Goal: Information Seeking & Learning: Check status

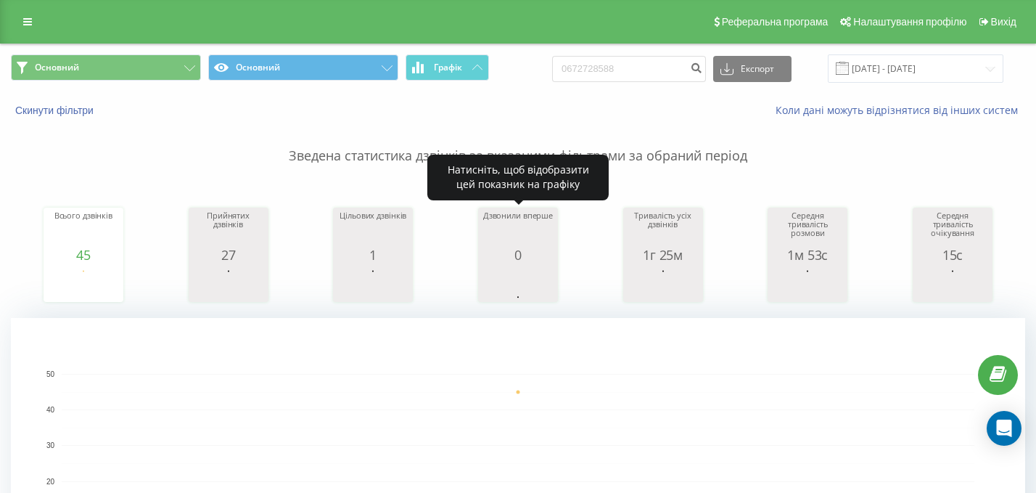
type input "0672728588"
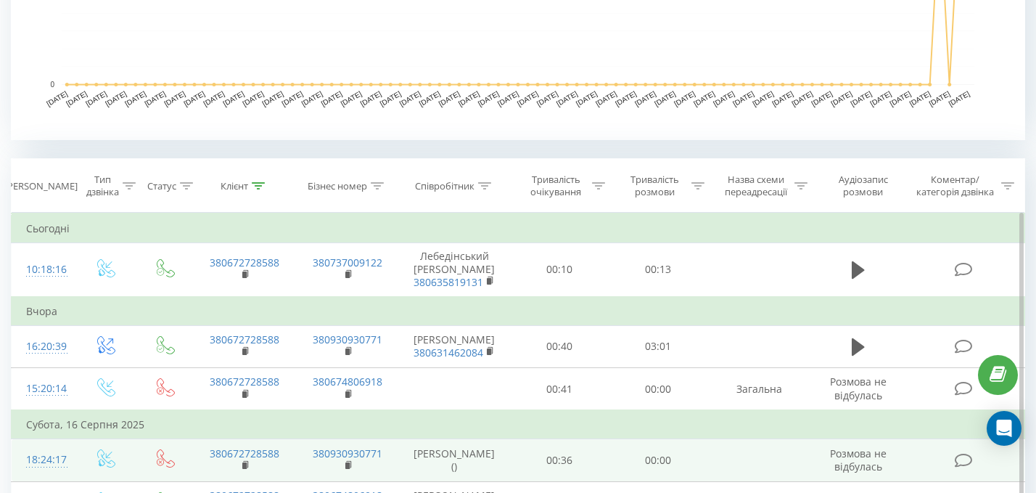
scroll to position [543, 0]
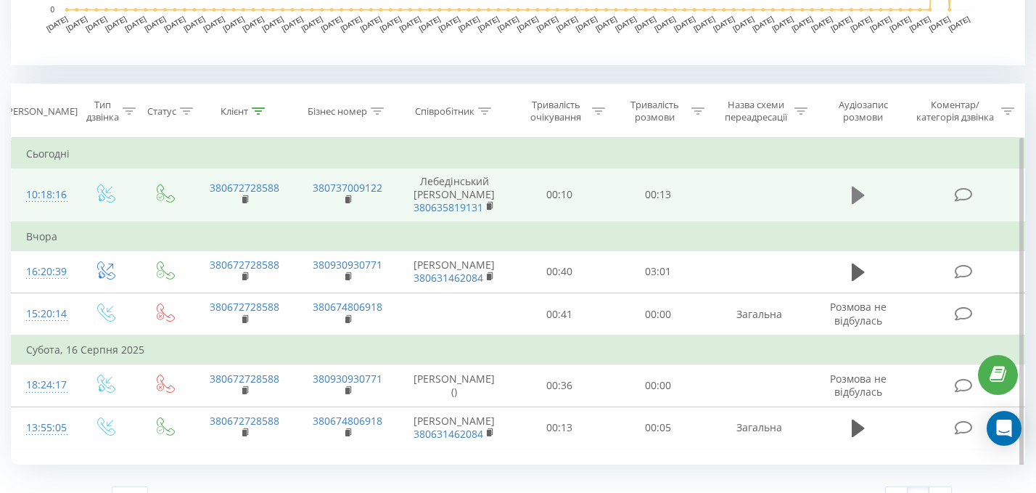
click at [852, 194] on icon at bounding box center [858, 195] width 13 height 20
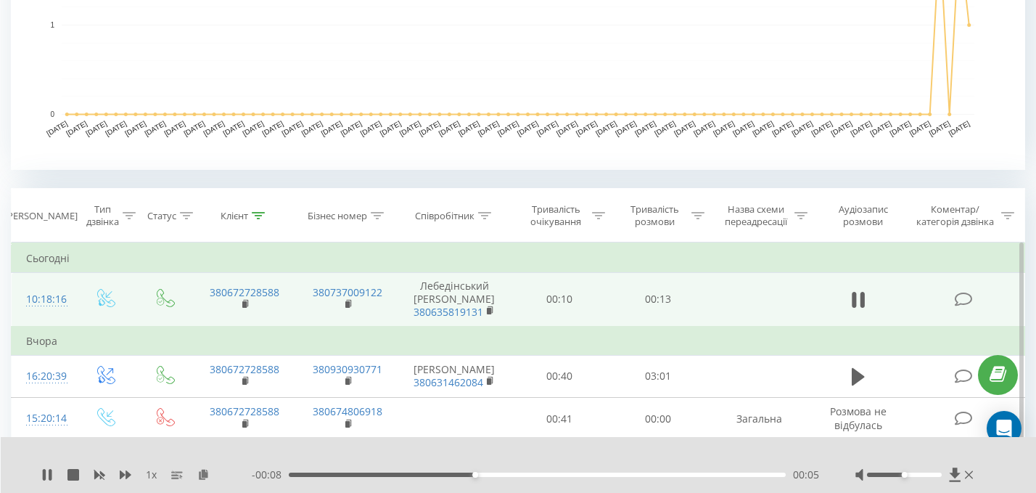
scroll to position [441, 0]
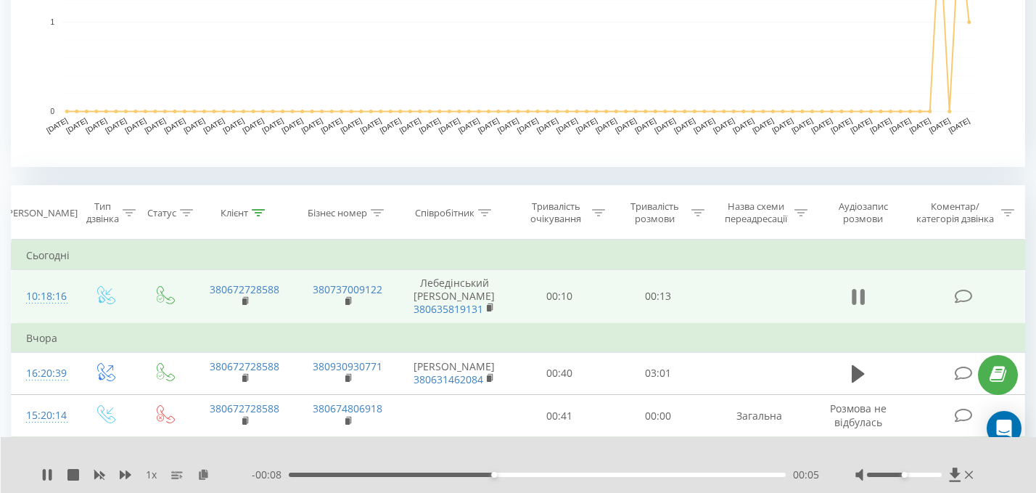
click at [859, 295] on icon at bounding box center [858, 297] width 13 height 20
click at [49, 476] on icon at bounding box center [47, 475] width 12 height 12
click at [939, 477] on div at bounding box center [915, 474] width 121 height 15
click at [938, 474] on div at bounding box center [904, 474] width 75 height 4
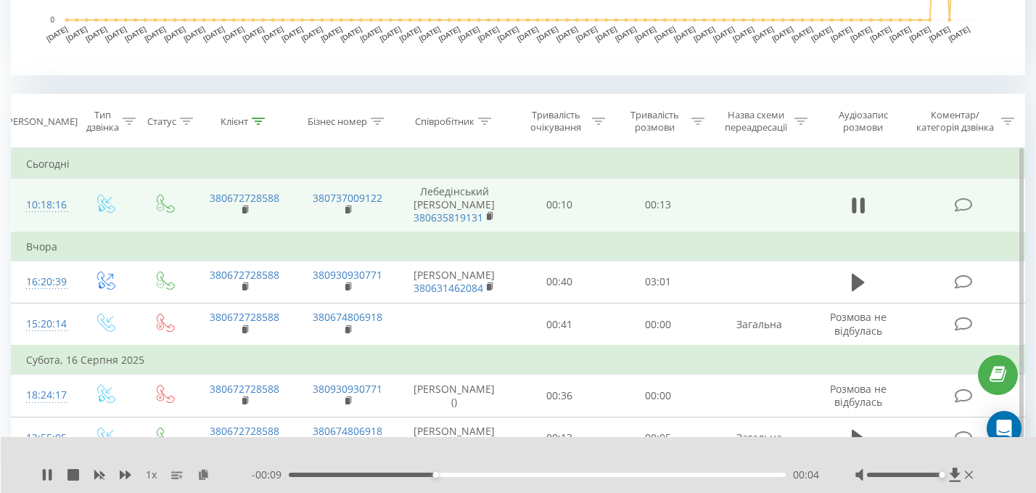
scroll to position [532, 0]
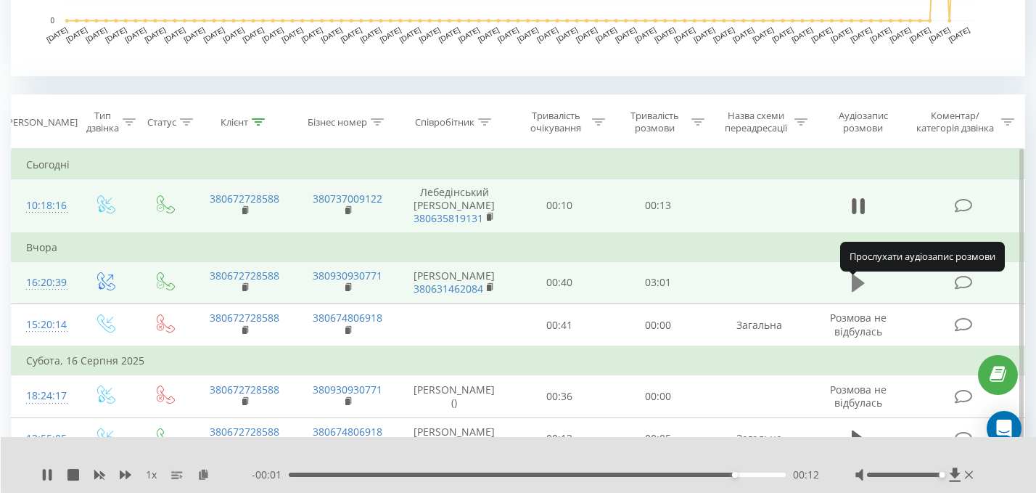
click at [858, 287] on icon at bounding box center [858, 282] width 13 height 17
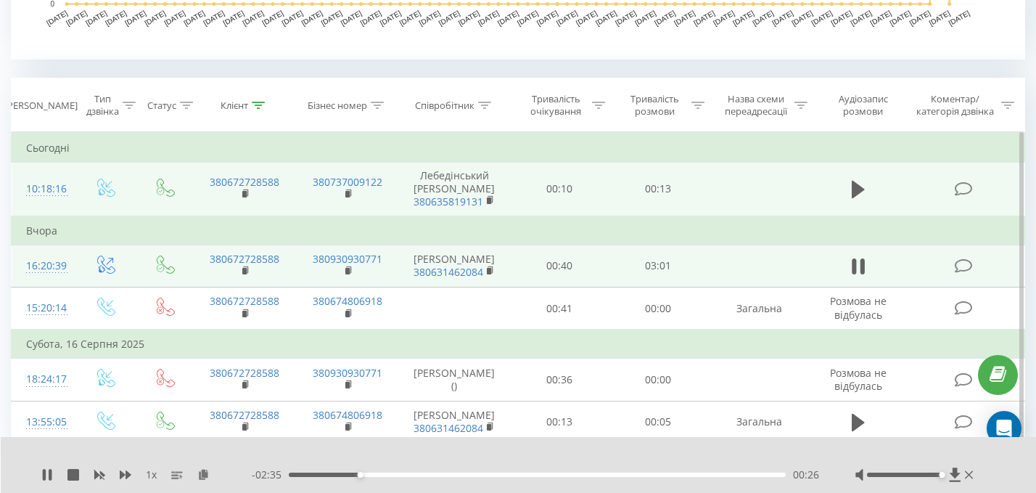
scroll to position [504, 0]
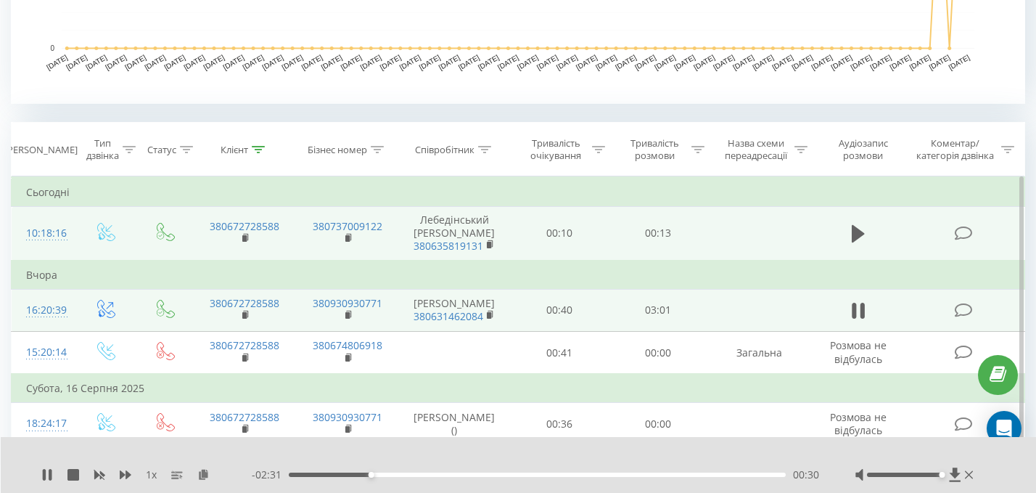
click at [436, 475] on div "00:41" at bounding box center [537, 474] width 497 height 4
click at [520, 472] on div "01:05" at bounding box center [537, 474] width 497 height 4
click at [552, 472] on div "01:26" at bounding box center [537, 474] width 497 height 4
click at [593, 474] on div "01:41" at bounding box center [537, 474] width 497 height 4
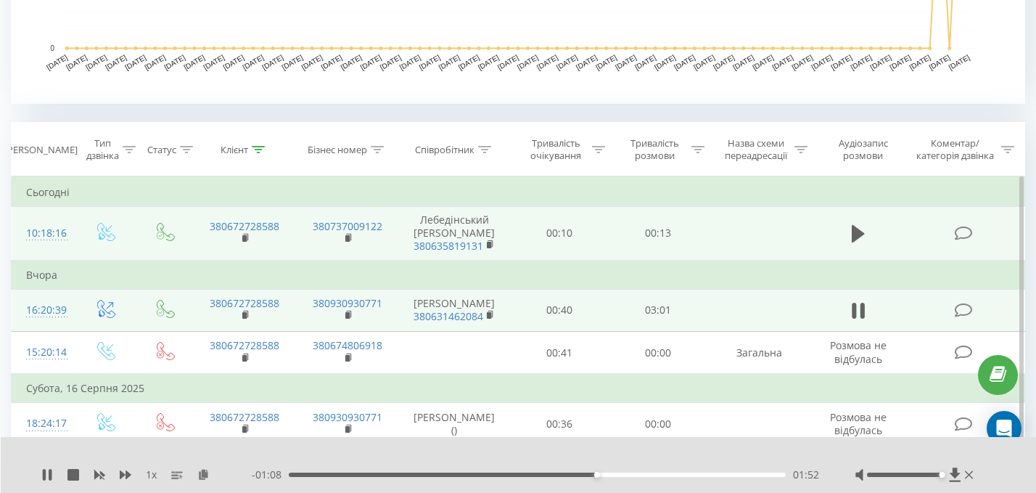
click at [620, 474] on div "01:52" at bounding box center [537, 474] width 497 height 4
click at [662, 474] on div "02:05" at bounding box center [537, 474] width 497 height 4
click at [701, 474] on div "02:18" at bounding box center [537, 474] width 497 height 4
click at [733, 475] on div "02:32" at bounding box center [537, 474] width 497 height 4
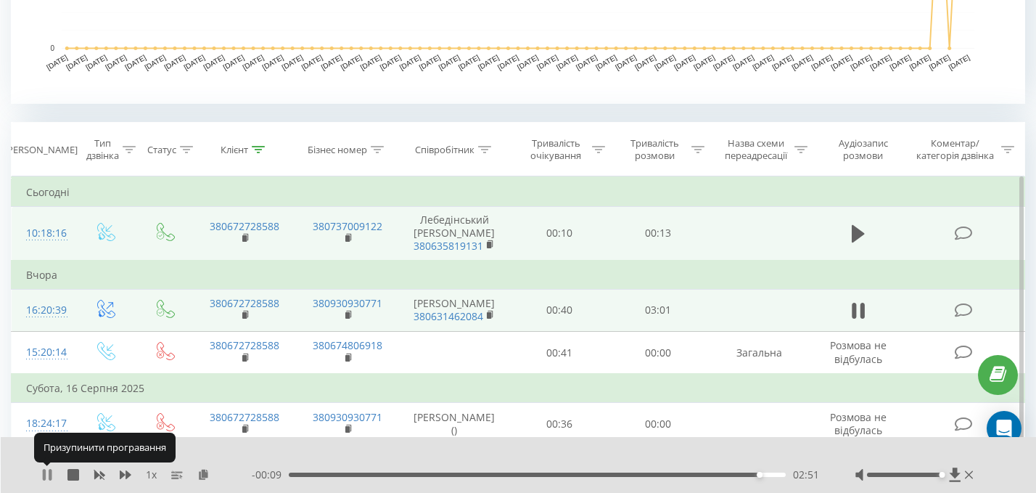
click at [48, 475] on icon at bounding box center [47, 475] width 12 height 12
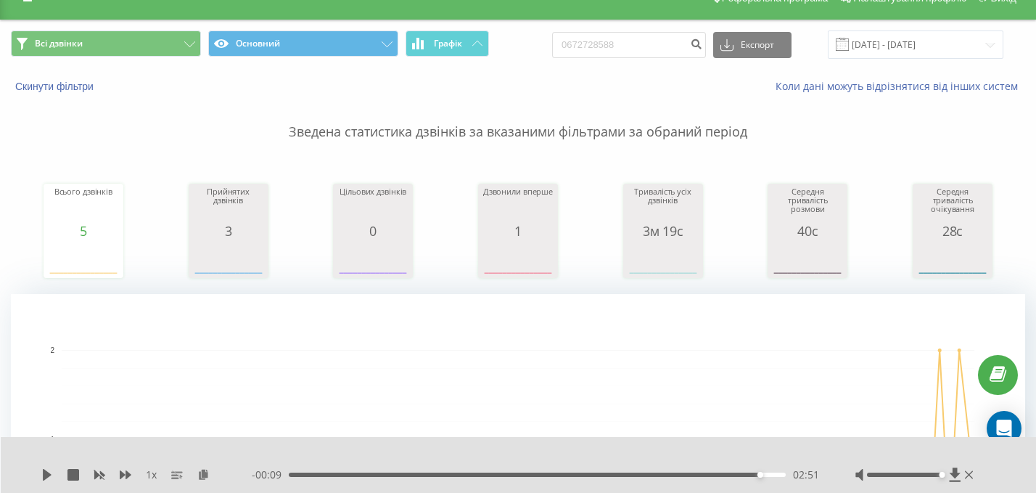
scroll to position [0, 0]
